Goal: Transaction & Acquisition: Book appointment/travel/reservation

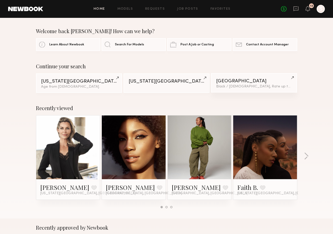
click at [264, 80] on div "Los Angeles" at bounding box center [254, 81] width 76 height 5
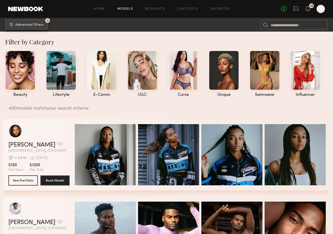
click at [35, 26] on span "Advanced Filters" at bounding box center [29, 25] width 28 height 4
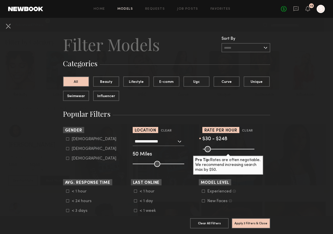
drag, startPoint x: 220, startPoint y: 149, endPoint x: 227, endPoint y: 149, distance: 7.2
type input "***"
click at [227, 149] on input "range" at bounding box center [229, 149] width 52 height 6
click at [78, 150] on div "Female" at bounding box center [94, 149] width 45 height 3
type input "**"
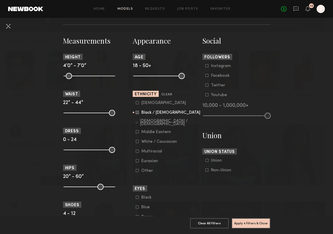
scroll to position [211, 0]
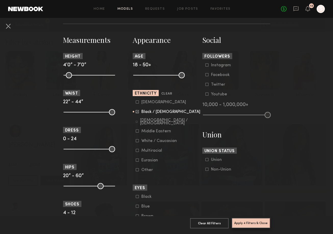
click at [256, 223] on button "Apply 4 Filters & Close" at bounding box center [251, 223] width 39 height 10
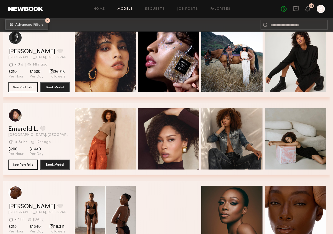
scroll to position [949, 0]
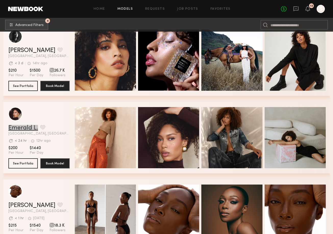
click at [0, 0] on nb-browse-layout "Home Models Requests Job Posts Favorites Sign Out No fees up to $5,000 12 S 4 A…" at bounding box center [166, 42] width 333 height 1982
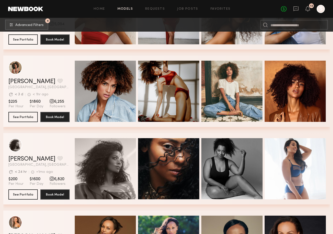
scroll to position [1379, 0]
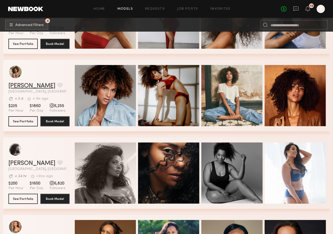
click at [25, 86] on link "Monica M." at bounding box center [31, 86] width 47 height 6
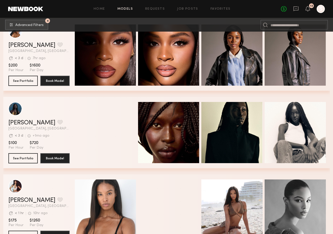
scroll to position [4056, 0]
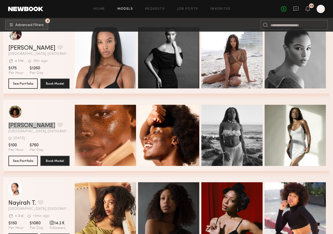
drag, startPoint x: 37, startPoint y: 127, endPoint x: 251, endPoint y: 0, distance: 248.6
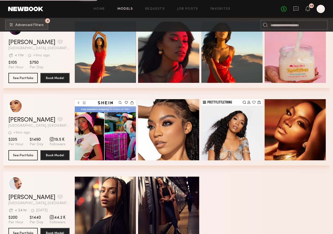
scroll to position [5487, 0]
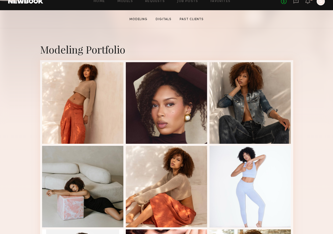
scroll to position [93, 0]
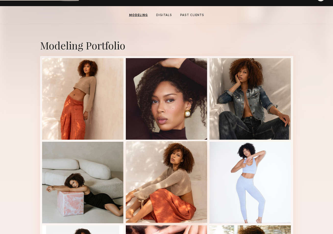
click at [176, 165] on div at bounding box center [167, 182] width 82 height 82
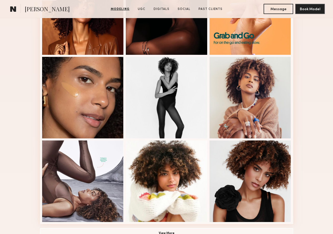
scroll to position [271, 0]
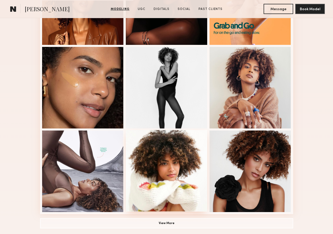
click at [183, 170] on div at bounding box center [167, 171] width 82 height 82
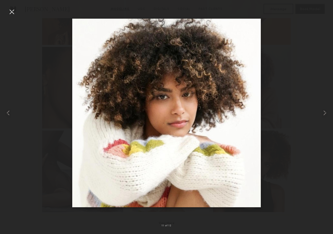
click at [293, 178] on div at bounding box center [166, 113] width 333 height 210
click at [15, 7] on nb-gallery-light "11 of 12" at bounding box center [166, 117] width 333 height 234
click at [15, 8] on div at bounding box center [12, 12] width 8 height 8
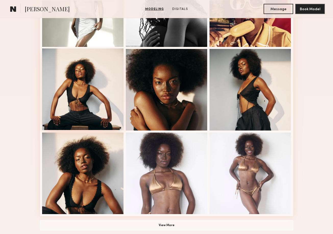
scroll to position [284, 0]
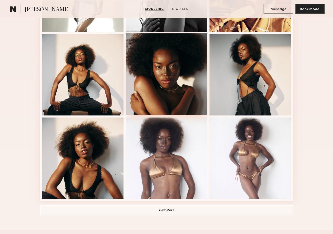
click at [161, 76] on div at bounding box center [167, 74] width 82 height 82
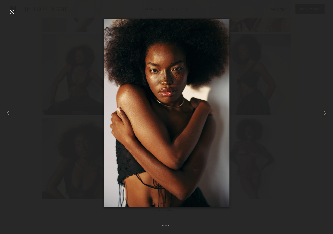
click at [272, 123] on div at bounding box center [166, 113] width 333 height 210
click at [161, 1] on nb-gallery-light "8 of 12" at bounding box center [166, 117] width 333 height 234
click at [8, 9] on div at bounding box center [12, 12] width 8 height 8
